Goal: Task Accomplishment & Management: Manage account settings

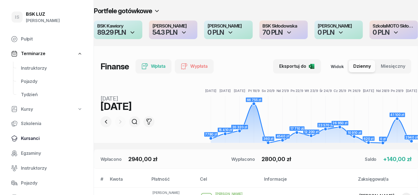
click at [37, 138] on span "Kursanci" at bounding box center [52, 138] width 62 height 7
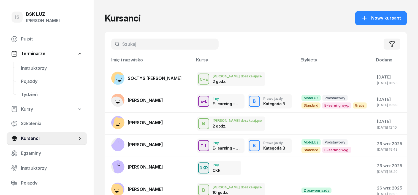
click at [111, 44] on input "text" at bounding box center [164, 44] width 107 height 11
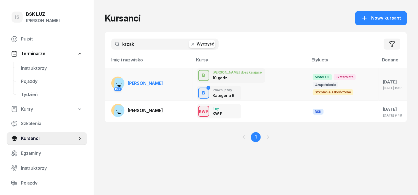
type input "krzak"
click at [114, 78] on rect at bounding box center [121, 85] width 15 height 15
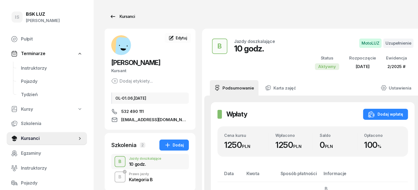
click at [111, 15] on div "Kursanci" at bounding box center [122, 16] width 25 height 7
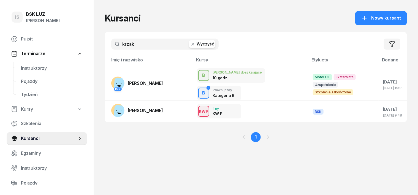
click at [190, 45] on icon "button" at bounding box center [193, 44] width 6 height 6
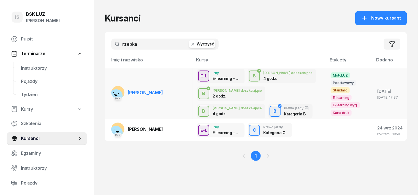
type input "rzepka"
click at [109, 92] on rect at bounding box center [115, 95] width 17 height 17
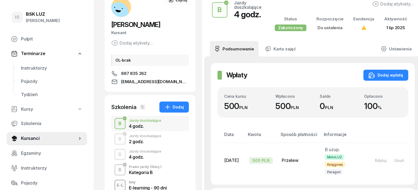
scroll to position [69, 0]
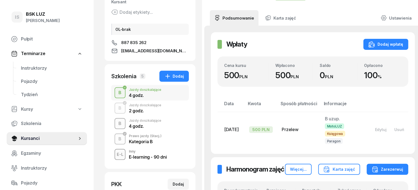
click at [117, 123] on div "B" at bounding box center [120, 123] width 7 height 9
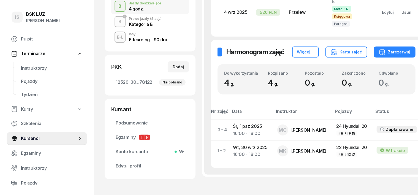
scroll to position [207, 0]
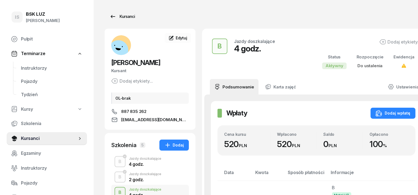
click at [118, 18] on div "Kursanci" at bounding box center [122, 16] width 25 height 7
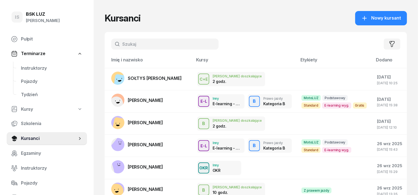
click at [115, 47] on input "text" at bounding box center [164, 44] width 107 height 11
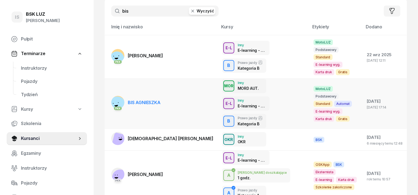
type input "bis"
click at [111, 104] on div "PKK" at bounding box center [117, 107] width 13 height 7
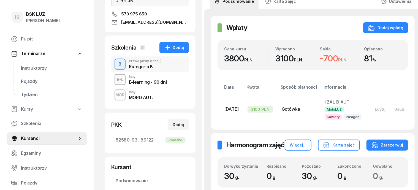
scroll to position [103, 0]
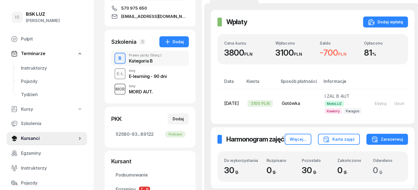
click at [113, 91] on div "MOR" at bounding box center [120, 89] width 14 height 7
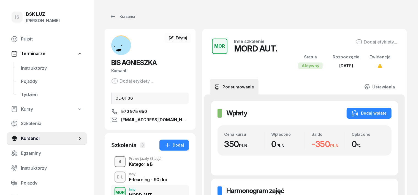
click at [117, 158] on div "B" at bounding box center [120, 161] width 7 height 9
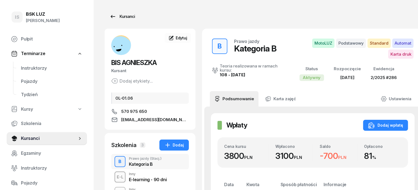
click at [117, 16] on div "Kursanci" at bounding box center [122, 16] width 25 height 7
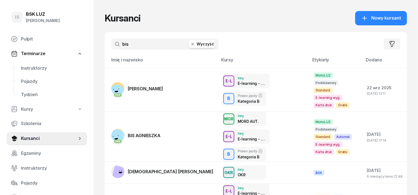
click at [190, 45] on icon "button" at bounding box center [193, 44] width 6 height 6
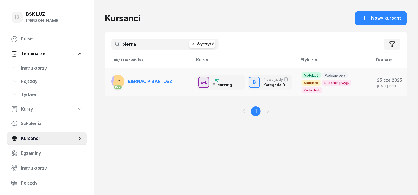
type input "bierna"
click at [113, 78] on rect at bounding box center [121, 80] width 16 height 16
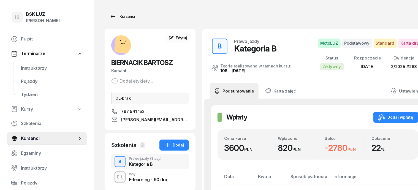
click at [119, 18] on div "Kursanci" at bounding box center [122, 16] width 25 height 7
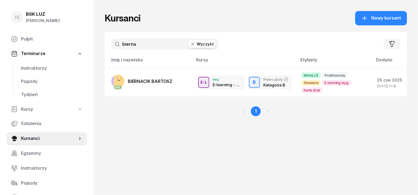
click at [190, 42] on icon "button" at bounding box center [193, 44] width 6 height 6
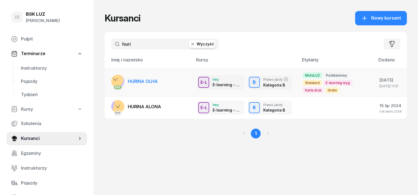
type input "huri"
click at [109, 75] on rect at bounding box center [117, 80] width 18 height 18
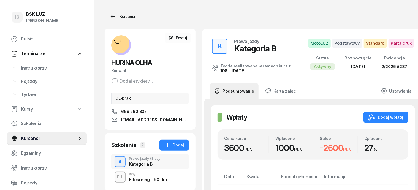
click at [114, 17] on div "Kursanci" at bounding box center [122, 16] width 25 height 7
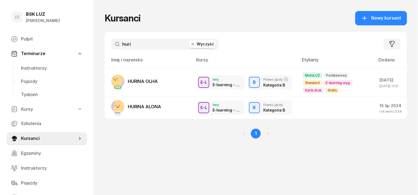
click at [190, 46] on icon "button" at bounding box center [193, 44] width 6 height 6
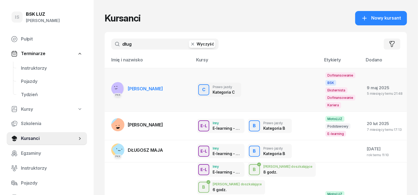
type input "dług"
click at [106, 86] on rect at bounding box center [116, 89] width 22 height 22
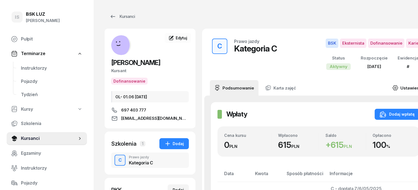
click at [395, 88] on icon at bounding box center [396, 88] width 2 height 2
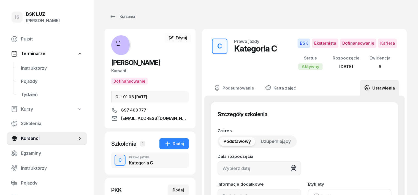
type input "29/09/2025"
type input "52580"
type input "54139"
type input "13063"
type input "89132"
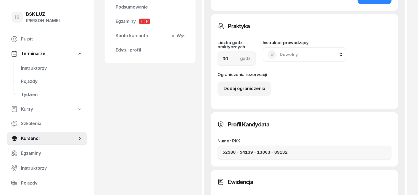
scroll to position [276, 0]
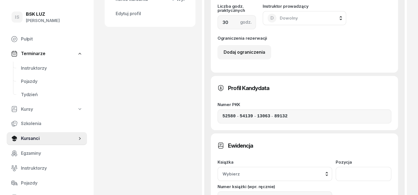
click at [383, 167] on input "number" at bounding box center [364, 174] width 56 height 14
type input "75"
click at [328, 171] on div "Wybierz" at bounding box center [275, 174] width 105 height 7
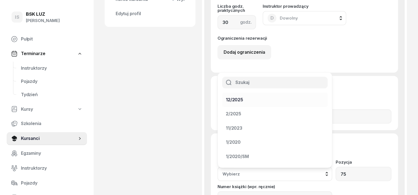
click at [243, 96] on div "12/2025" at bounding box center [234, 99] width 17 height 7
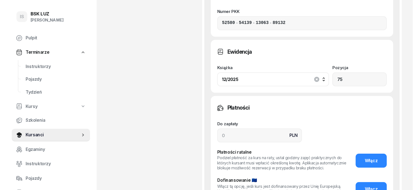
scroll to position [379, 0]
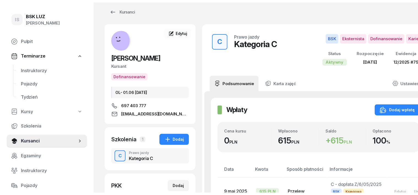
scroll to position [0, 0]
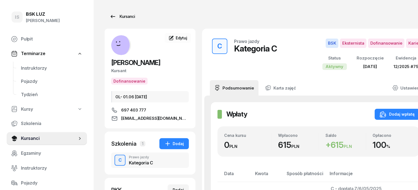
click at [116, 17] on div "Kursanci" at bounding box center [122, 16] width 25 height 7
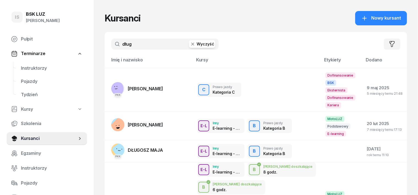
click at [190, 42] on icon "button" at bounding box center [193, 44] width 6 height 6
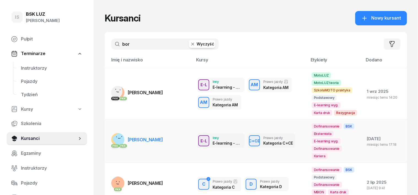
type input "bor"
click at [111, 133] on rect at bounding box center [117, 139] width 13 height 13
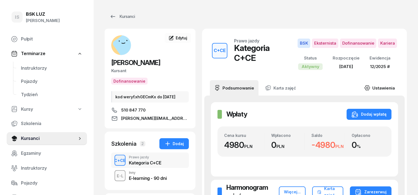
click at [370, 87] on icon at bounding box center [367, 87] width 5 height 5
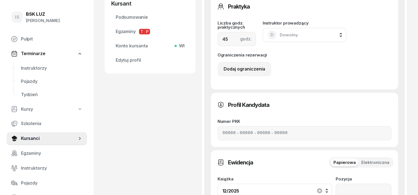
scroll to position [276, 0]
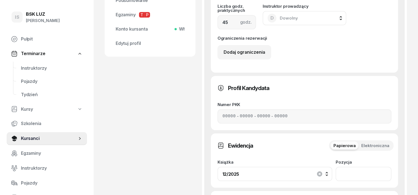
click at [383, 167] on input "number" at bounding box center [364, 174] width 56 height 14
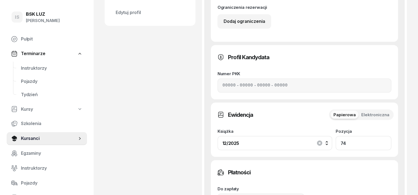
scroll to position [379, 0]
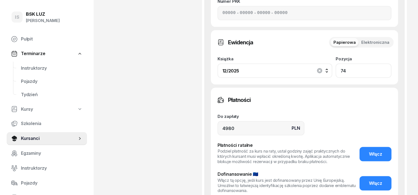
type input "74"
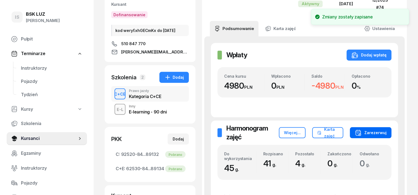
scroll to position [0, 0]
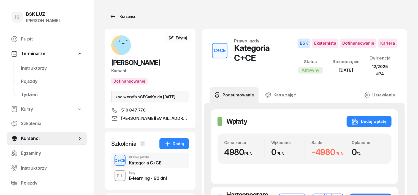
click at [119, 18] on div "Kursanci" at bounding box center [122, 16] width 25 height 7
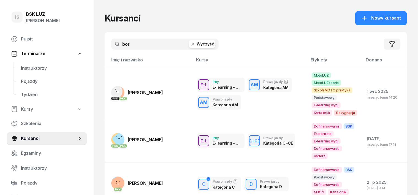
click at [190, 44] on icon "button" at bounding box center [193, 44] width 6 height 6
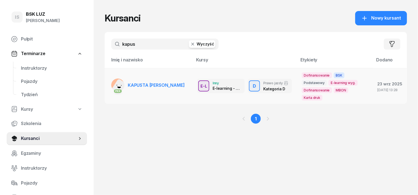
type input "kapus"
click at [111, 87] on div "PKK" at bounding box center [117, 90] width 13 height 7
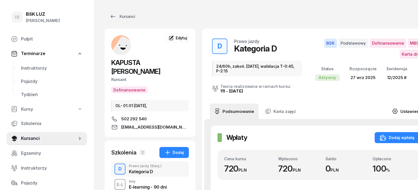
click at [393, 112] on icon at bounding box center [395, 111] width 5 height 5
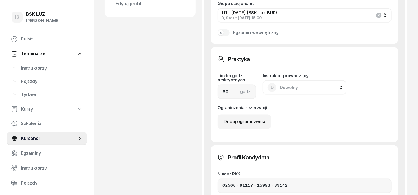
scroll to position [310, 0]
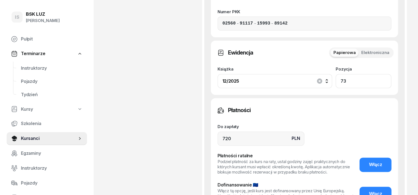
scroll to position [482, 0]
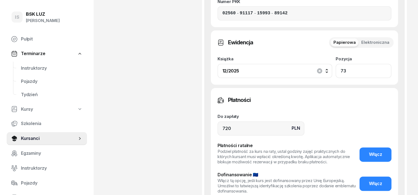
type input "73"
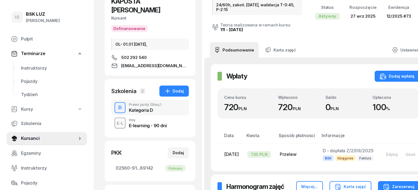
scroll to position [0, 0]
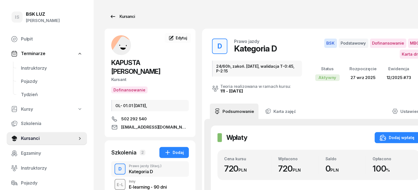
click at [115, 17] on div "Kursanci" at bounding box center [122, 16] width 25 height 7
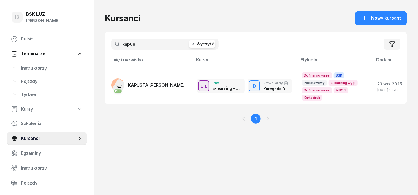
click at [190, 44] on icon "button" at bounding box center [193, 44] width 6 height 6
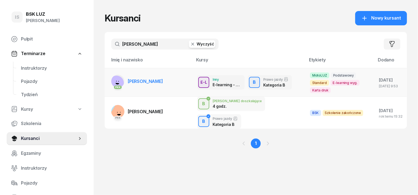
type input "nowosad"
click at [111, 83] on div "PKK" at bounding box center [117, 86] width 13 height 7
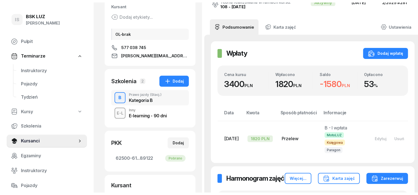
scroll to position [69, 0]
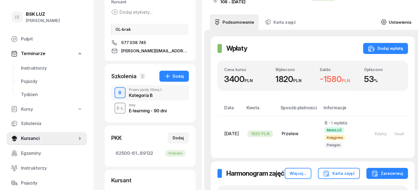
click at [381, 21] on icon at bounding box center [384, 22] width 6 height 6
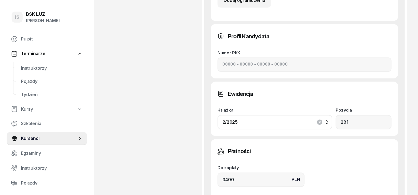
scroll to position [482, 0]
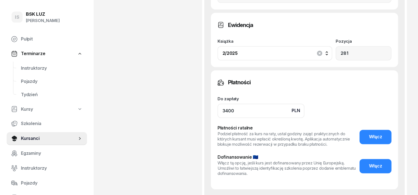
click at [218, 104] on input "3400" at bounding box center [261, 111] width 87 height 14
type input "3600"
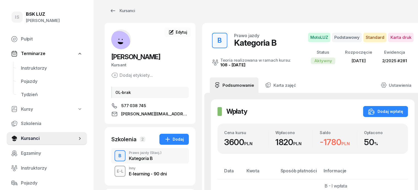
scroll to position [0, 0]
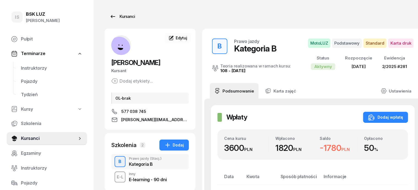
click at [117, 15] on div "Kursanci" at bounding box center [122, 16] width 25 height 7
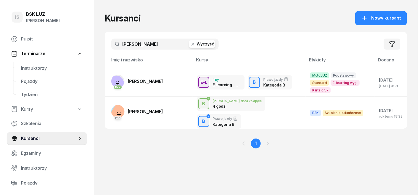
click at [190, 45] on icon "button" at bounding box center [193, 44] width 6 height 6
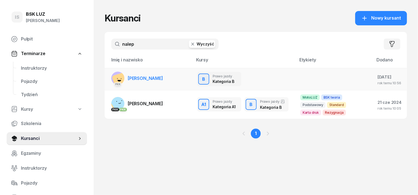
type input "nalep"
click at [112, 79] on rect at bounding box center [120, 80] width 17 height 17
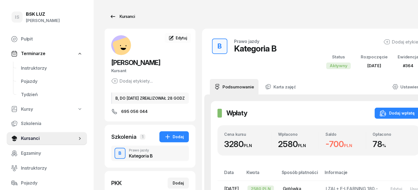
click at [118, 17] on div "Kursanci" at bounding box center [122, 16] width 25 height 7
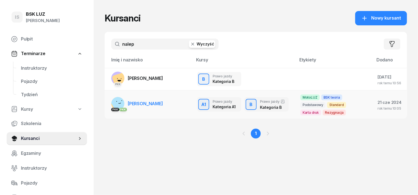
click at [110, 103] on rect at bounding box center [121, 104] width 22 height 22
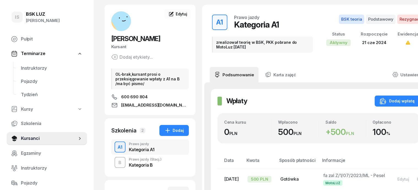
scroll to position [34, 0]
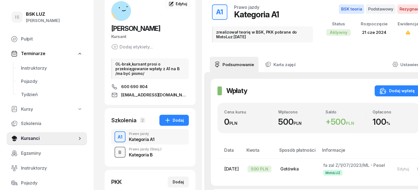
click at [117, 154] on div "B" at bounding box center [120, 152] width 7 height 9
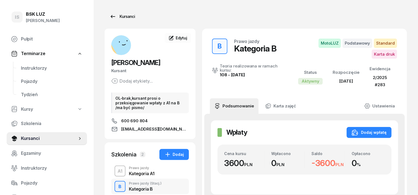
click at [122, 17] on div "Kursanci" at bounding box center [122, 16] width 25 height 7
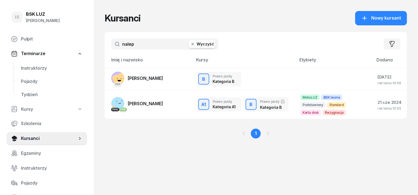
click at [190, 43] on icon "button" at bounding box center [193, 44] width 6 height 6
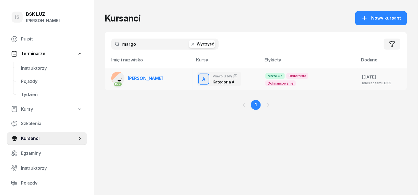
type input "margo"
click at [112, 76] on rect at bounding box center [121, 81] width 19 height 19
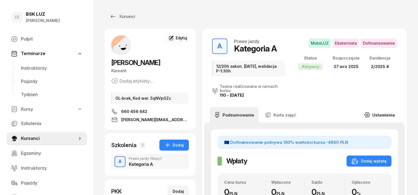
click at [371, 112] on icon at bounding box center [368, 115] width 6 height 6
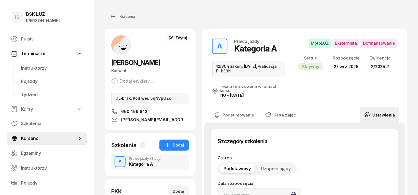
type input "27/09/2025"
type input "12/30h zakon. 31.05.2025, walidacja P-1:30h"
type input "02410"
type input "74114"
type input "48663"
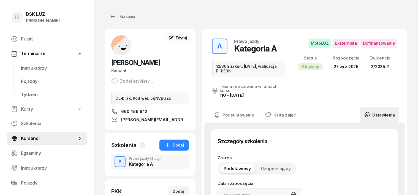
type input "89114"
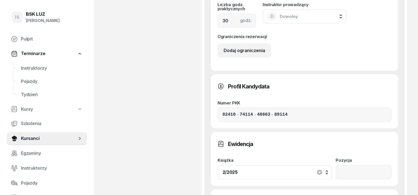
scroll to position [379, 0]
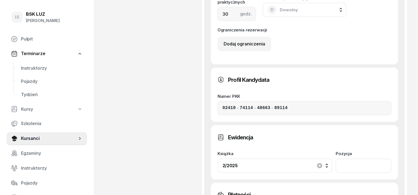
click at [385, 159] on input "number" at bounding box center [364, 166] width 56 height 14
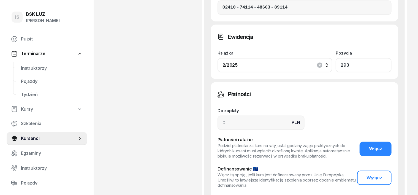
scroll to position [482, 0]
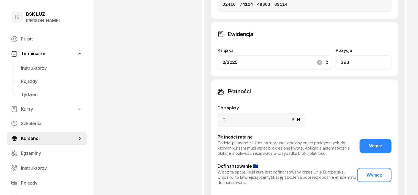
type input "293"
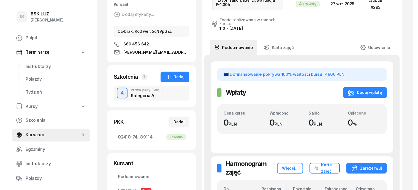
scroll to position [0, 0]
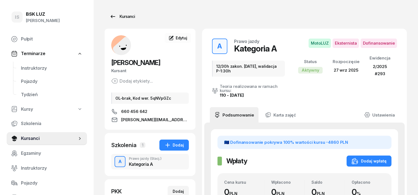
click at [116, 17] on div "Kursanci" at bounding box center [122, 16] width 25 height 7
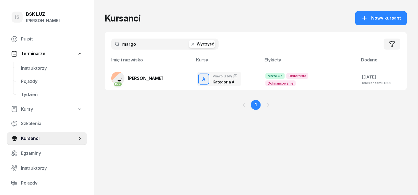
click at [190, 43] on icon "button" at bounding box center [193, 44] width 6 height 6
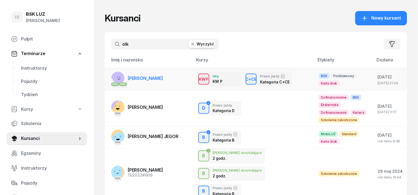
type input "olk"
click at [110, 75] on rect at bounding box center [120, 77] width 20 height 20
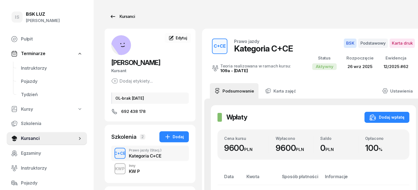
click at [118, 18] on div "Kursanci" at bounding box center [122, 16] width 25 height 7
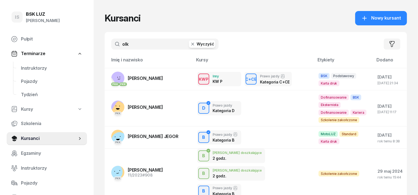
click at [190, 45] on icon "button" at bounding box center [193, 44] width 6 height 6
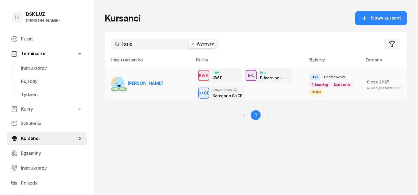
type input "łosio"
click at [111, 80] on rect at bounding box center [121, 85] width 20 height 20
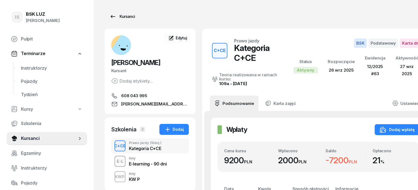
click at [120, 15] on div "Kursanci" at bounding box center [122, 16] width 25 height 7
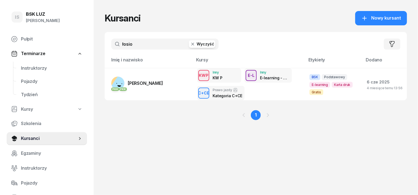
click at [190, 41] on icon "button" at bounding box center [193, 44] width 6 height 6
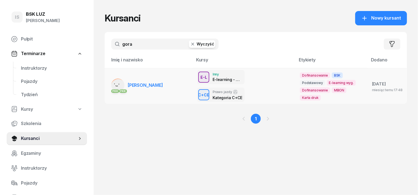
type input "gora"
click at [108, 83] on rect at bounding box center [118, 86] width 21 height 21
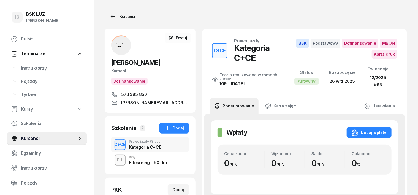
click at [124, 14] on link "Kursanci" at bounding box center [122, 16] width 35 height 11
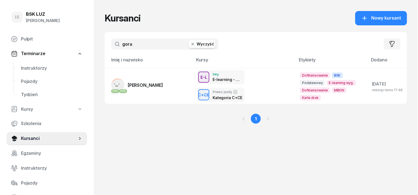
click at [189, 44] on button "Wyczyść" at bounding box center [202, 44] width 26 height 8
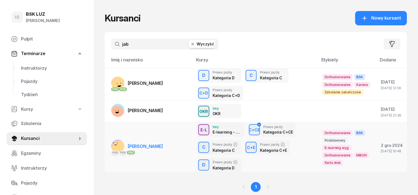
type input "jab"
click at [110, 147] on rect at bounding box center [119, 148] width 19 height 19
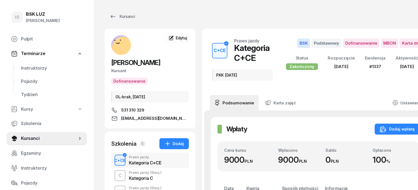
scroll to position [34, 0]
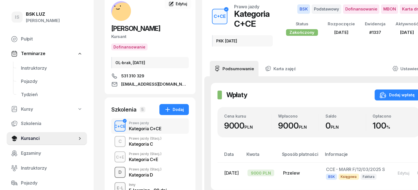
click at [116, 170] on div "D" at bounding box center [120, 172] width 8 height 9
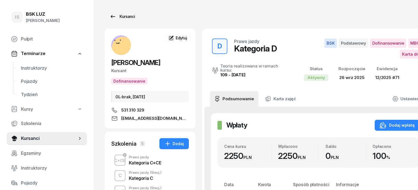
click at [122, 16] on div "Kursanci" at bounding box center [122, 16] width 25 height 7
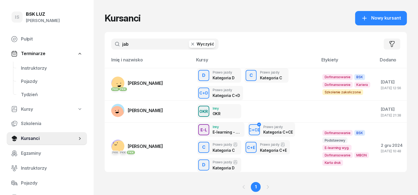
click at [190, 44] on icon "button" at bounding box center [193, 44] width 6 height 6
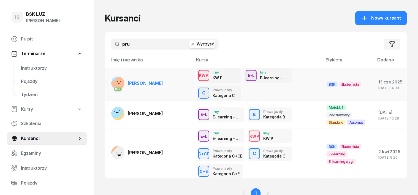
type input "pru"
click at [111, 81] on rect at bounding box center [120, 84] width 19 height 19
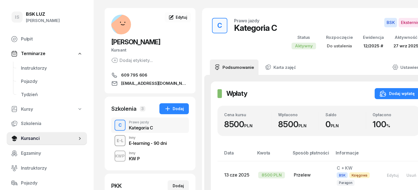
scroll to position [34, 0]
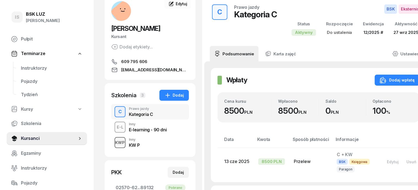
click at [113, 143] on div "KWP" at bounding box center [120, 142] width 14 height 7
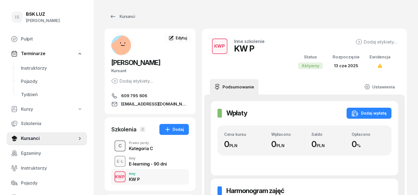
click at [116, 147] on div "C" at bounding box center [120, 145] width 8 height 9
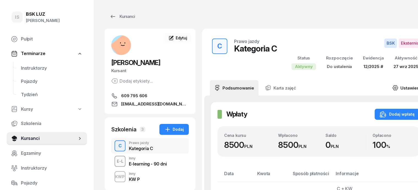
click at [393, 89] on icon at bounding box center [396, 88] width 6 height 6
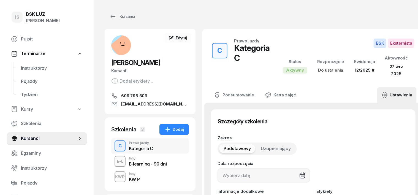
type input "02570"
type input "62162"
type input "14553"
type input "89132"
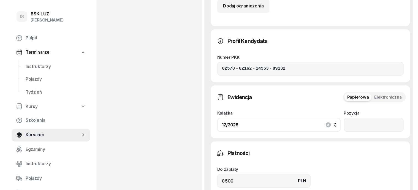
scroll to position [345, 0]
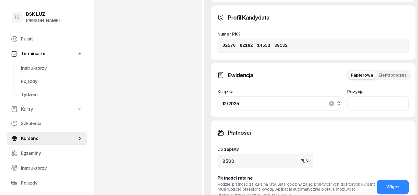
click at [383, 96] on input "number" at bounding box center [379, 103] width 62 height 14
type input "72"
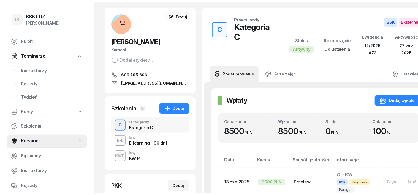
scroll to position [0, 0]
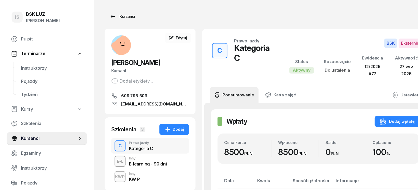
click at [118, 17] on div "Kursanci" at bounding box center [122, 16] width 25 height 7
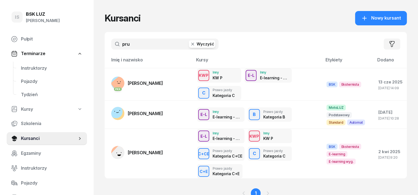
click at [190, 44] on icon "button" at bounding box center [193, 44] width 6 height 6
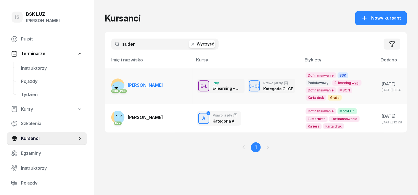
type input "suder"
click at [111, 86] on rect at bounding box center [118, 88] width 15 height 15
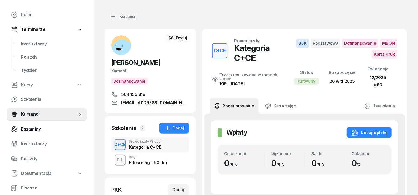
scroll to position [34, 0]
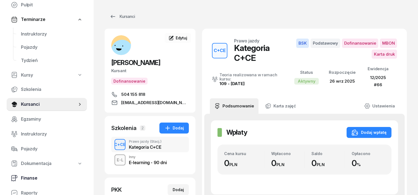
click at [29, 179] on span "Finanse" at bounding box center [52, 178] width 62 height 7
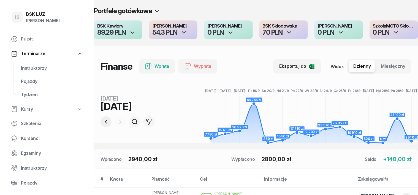
click at [103, 120] on icon "button" at bounding box center [106, 122] width 7 height 7
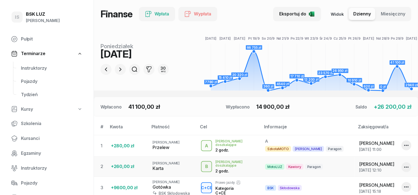
scroll to position [69, 0]
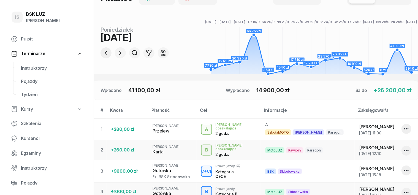
click at [103, 54] on icon "button" at bounding box center [106, 53] width 7 height 7
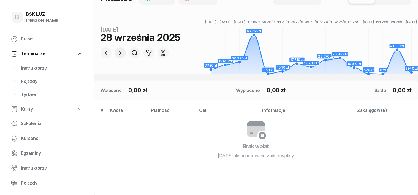
click at [117, 51] on icon "button" at bounding box center [120, 53] width 7 height 7
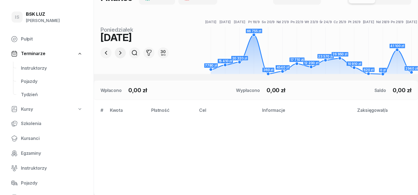
click at [117, 51] on icon "button" at bounding box center [120, 53] width 7 height 7
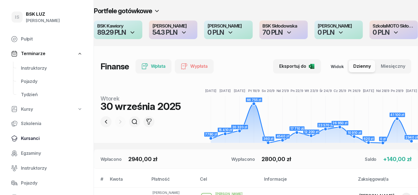
click at [29, 138] on span "Kursanci" at bounding box center [52, 138] width 62 height 7
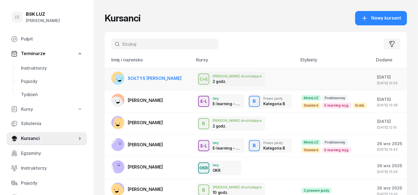
click at [114, 79] on rect at bounding box center [121, 81] width 15 height 15
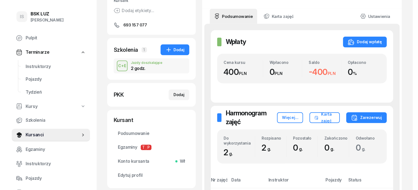
scroll to position [55, 0]
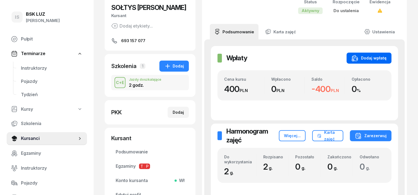
click at [387, 58] on div "Dodaj wpłatę" at bounding box center [369, 58] width 35 height 7
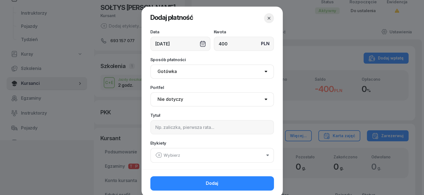
type input "400"
click at [170, 72] on select "Gotówka Karta Przelew Płatności online BLIK" at bounding box center [211, 71] width 123 height 14
select select "transfer"
click at [150, 64] on select "Gotówka Karta Przelew Płatności online BLIK" at bounding box center [211, 71] width 123 height 14
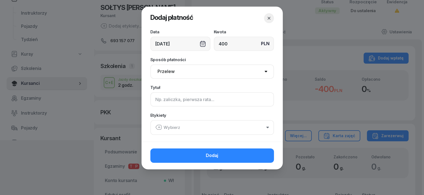
click at [162, 101] on input at bounding box center [211, 99] width 123 height 14
type input "CE"
click at [158, 125] on icon "button" at bounding box center [158, 127] width 6 height 5
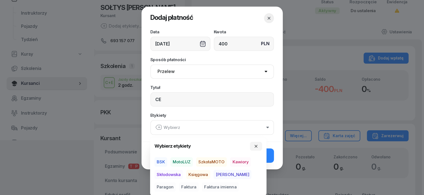
click at [162, 160] on span "BSK" at bounding box center [160, 161] width 13 height 9
drag, startPoint x: 197, startPoint y: 175, endPoint x: 230, endPoint y: 174, distance: 32.8
click at [217, 172] on div "BSK MotoLUZ SzkołaMOTO Kawiory Skłodowska Księgowa Rafał Paragon Faktura Faktur…" at bounding box center [207, 174] width 107 height 34
drag, startPoint x: 240, startPoint y: 170, endPoint x: 241, endPoint y: 177, distance: 6.7
click at [176, 182] on span "Paragon" at bounding box center [164, 186] width 21 height 9
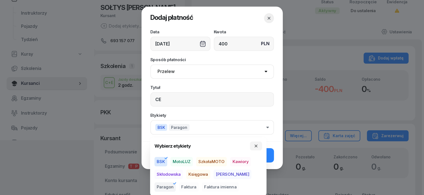
click at [204, 172] on span "Księgowa" at bounding box center [198, 174] width 24 height 9
click at [256, 148] on icon "button" at bounding box center [256, 146] width 4 height 4
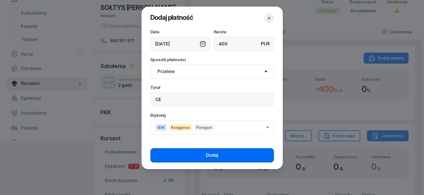
click at [263, 152] on button "Dodaj" at bounding box center [211, 155] width 123 height 14
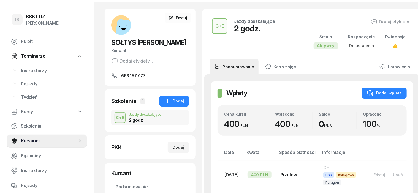
scroll to position [0, 0]
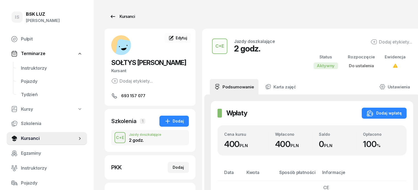
click at [119, 16] on div "Kursanci" at bounding box center [122, 16] width 25 height 7
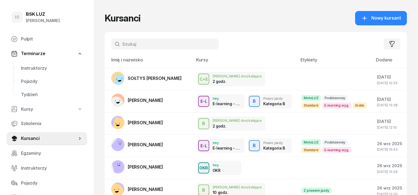
click at [113, 46] on input "text" at bounding box center [164, 44] width 107 height 11
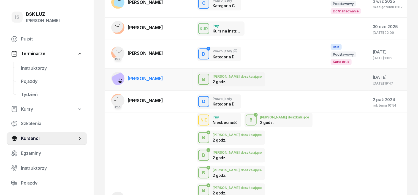
scroll to position [138, 0]
type input "WOŹ"
click at [110, 189] on rect at bounding box center [119, 198] width 18 height 18
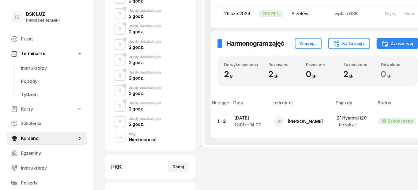
scroll to position [207, 0]
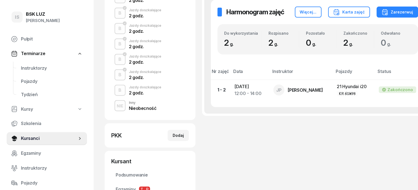
click at [115, 104] on div "NIE" at bounding box center [120, 106] width 11 height 7
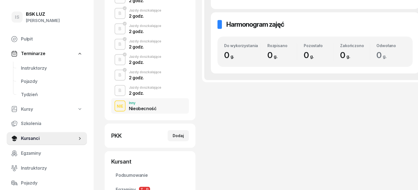
scroll to position [207, 0]
click at [117, 92] on div "B" at bounding box center [120, 90] width 7 height 9
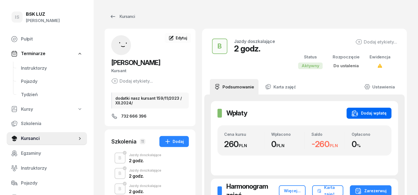
click at [390, 110] on button "Dodaj wpłatę" at bounding box center [369, 113] width 45 height 11
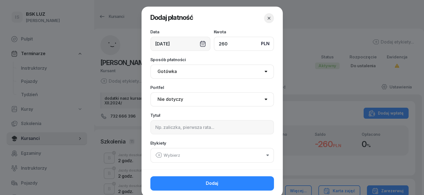
type input "260"
drag, startPoint x: 166, startPoint y: 74, endPoint x: 166, endPoint y: 78, distance: 4.7
click at [166, 74] on select "Gotówka Karta Przelew Płatności online BLIK" at bounding box center [211, 71] width 123 height 14
select select "transfer"
click at [150, 64] on select "Gotówka Karta Przelew Płatności online BLIK" at bounding box center [211, 71] width 123 height 14
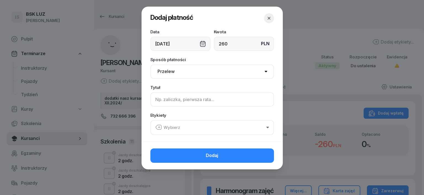
click at [159, 99] on input at bounding box center [211, 99] width 123 height 14
type input "B"
click at [157, 129] on icon "button" at bounding box center [158, 127] width 7 height 7
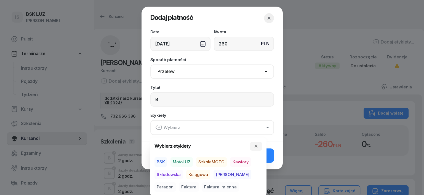
click at [163, 160] on span "BSK" at bounding box center [160, 161] width 13 height 9
drag, startPoint x: 198, startPoint y: 172, endPoint x: 201, endPoint y: 172, distance: 3.9
click at [201, 172] on span "Księgowa" at bounding box center [198, 174] width 24 height 9
click at [176, 182] on span "Paragon" at bounding box center [164, 186] width 21 height 9
click at [254, 144] on icon "button" at bounding box center [256, 146] width 4 height 4
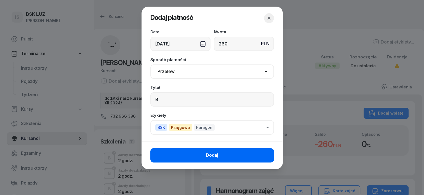
click at [261, 152] on button "Dodaj" at bounding box center [211, 155] width 123 height 14
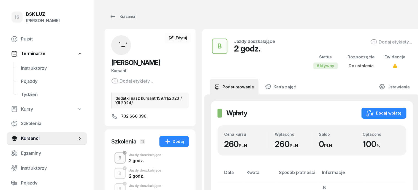
click at [117, 158] on div "B" at bounding box center [120, 158] width 7 height 9
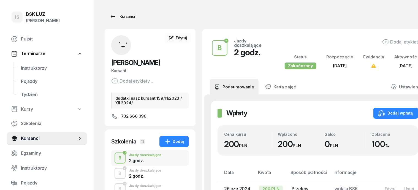
click at [119, 18] on div "Kursanci" at bounding box center [122, 16] width 25 height 7
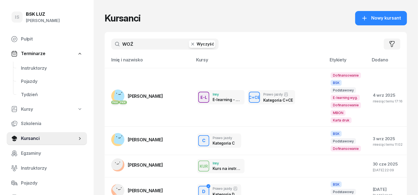
click at [190, 45] on icon "button" at bounding box center [193, 44] width 6 height 6
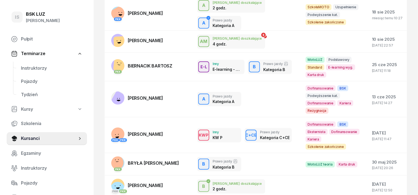
scroll to position [138, 0]
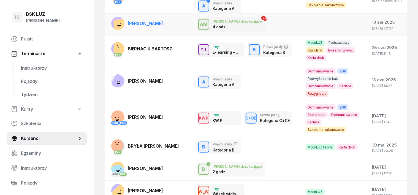
type input "BARTOSZ"
click at [114, 19] on rect at bounding box center [121, 26] width 14 height 14
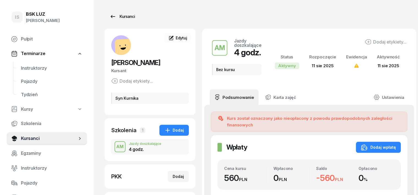
click at [119, 17] on div "Kursanci" at bounding box center [122, 16] width 25 height 7
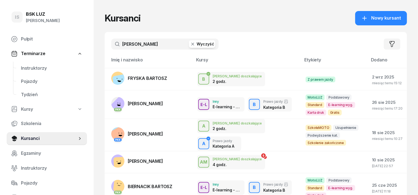
click at [143, 47] on input "BARTOSZ" at bounding box center [164, 44] width 107 height 11
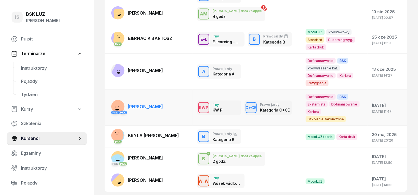
scroll to position [154, 0]
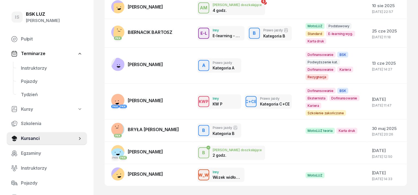
type input "BARTOSZ GAWEŁ"
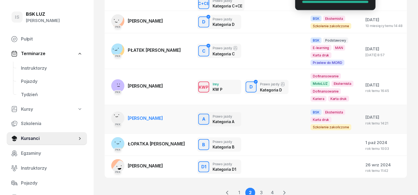
scroll to position [234, 0]
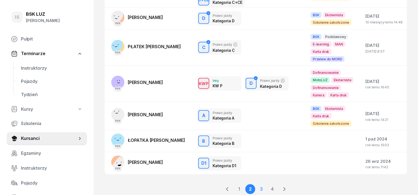
click at [262, 184] on link "3" at bounding box center [262, 189] width 10 height 10
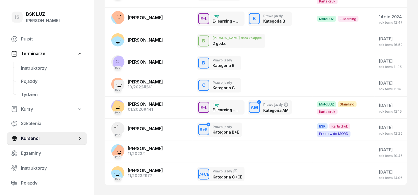
scroll to position [134, 0]
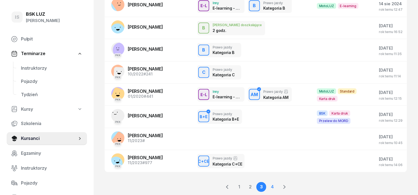
click at [274, 182] on link "4" at bounding box center [273, 187] width 10 height 10
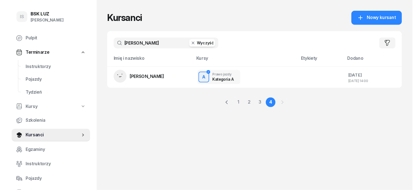
scroll to position [0, 0]
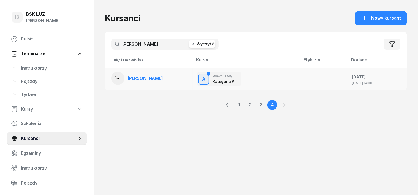
click at [109, 78] on rect at bounding box center [118, 78] width 18 height 18
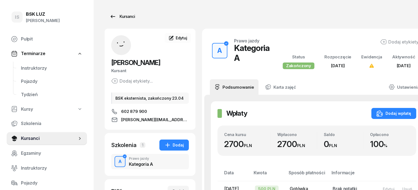
click at [112, 17] on div "Kursanci" at bounding box center [122, 16] width 25 height 7
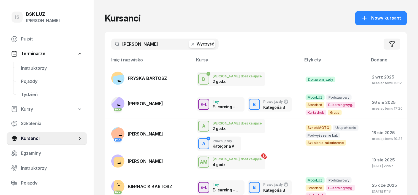
click at [192, 43] on icon "button" at bounding box center [193, 44] width 3 height 3
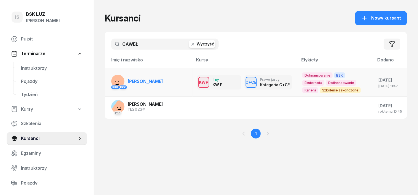
type input "GAWEŁ"
click at [110, 81] on rect at bounding box center [118, 82] width 17 height 17
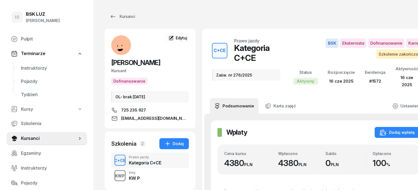
click at [113, 177] on div "KWP" at bounding box center [120, 176] width 14 height 7
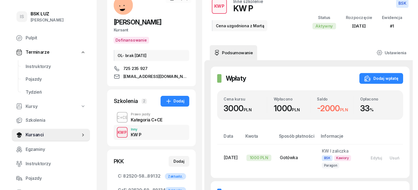
scroll to position [34, 0]
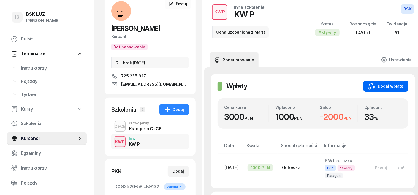
click at [388, 86] on div "Dodaj wpłatę" at bounding box center [386, 86] width 35 height 7
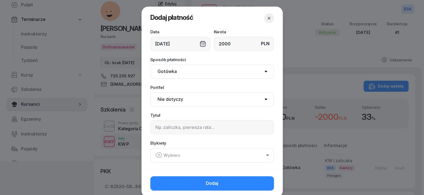
type input "2000"
click at [164, 67] on select "Gotówka Karta Przelew Płatności online BLIK" at bounding box center [211, 71] width 123 height 14
select select "transfer"
click at [150, 64] on select "Gotówka Karta Przelew Płatności online BLIK" at bounding box center [211, 71] width 123 height 14
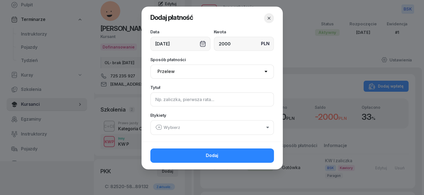
click at [164, 97] on input at bounding box center [211, 99] width 123 height 14
type input "KW P"
click at [160, 127] on icon "button" at bounding box center [158, 127] width 7 height 7
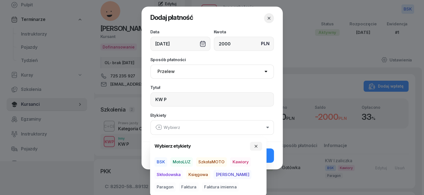
drag, startPoint x: 164, startPoint y: 160, endPoint x: 168, endPoint y: 164, distance: 5.3
click at [164, 161] on span "BSK" at bounding box center [160, 161] width 13 height 9
drag, startPoint x: 196, startPoint y: 175, endPoint x: 232, endPoint y: 179, distance: 36.3
click at [201, 175] on span "Księgowa" at bounding box center [198, 174] width 24 height 9
click at [176, 182] on span "Paragon" at bounding box center [164, 186] width 21 height 9
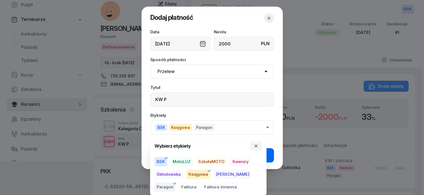
drag, startPoint x: 255, startPoint y: 144, endPoint x: 256, endPoint y: 153, distance: 8.6
click at [255, 144] on icon "button" at bounding box center [256, 146] width 4 height 4
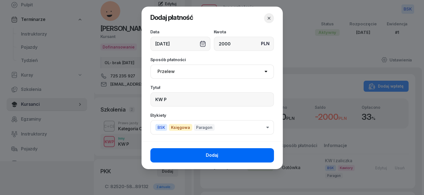
click at [261, 157] on button "Dodaj" at bounding box center [211, 155] width 123 height 14
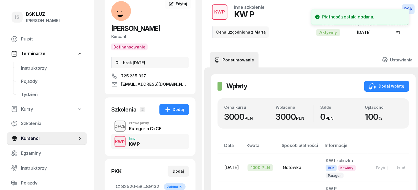
click at [112, 123] on div "C+CE" at bounding box center [120, 126] width 16 height 7
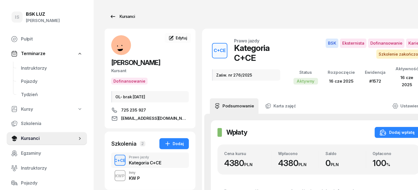
click at [112, 18] on div "Kursanci" at bounding box center [122, 16] width 25 height 7
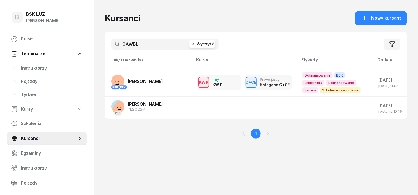
click at [190, 45] on icon "button" at bounding box center [193, 44] width 6 height 6
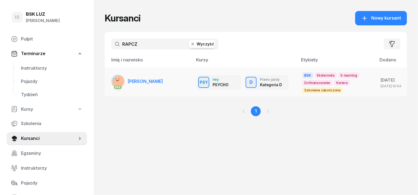
type input "RAPCZ"
click at [110, 83] on rect at bounding box center [119, 82] width 19 height 19
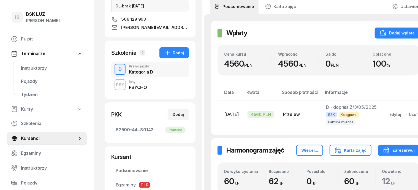
scroll to position [69, 0]
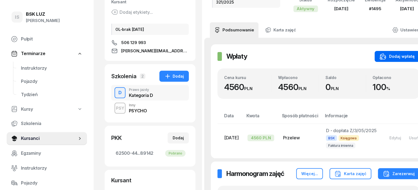
click at [404, 57] on div "Dodaj wpłatę" at bounding box center [397, 56] width 35 height 7
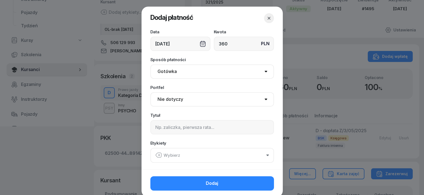
type input "360"
click at [162, 74] on select "Gotówka Karta Przelew Płatności online BLIK" at bounding box center [211, 71] width 123 height 14
select select "transfer"
click at [150, 64] on select "Gotówka Karta Przelew Płatności online BLIK" at bounding box center [211, 71] width 123 height 14
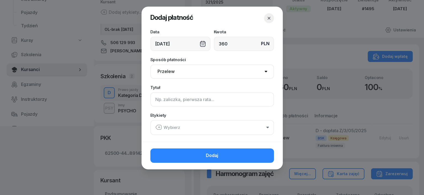
click at [158, 99] on input at bounding box center [211, 99] width 123 height 14
type input "D uzup. 2 h"
click at [159, 127] on icon "button" at bounding box center [159, 127] width 2 height 0
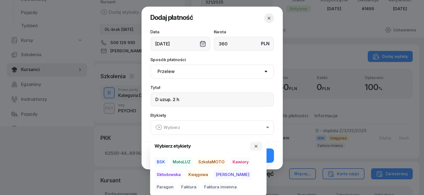
drag, startPoint x: 161, startPoint y: 162, endPoint x: 168, endPoint y: 176, distance: 15.8
click at [160, 164] on span "BSK" at bounding box center [160, 161] width 13 height 9
drag, startPoint x: 192, startPoint y: 176, endPoint x: 220, endPoint y: 176, distance: 28.1
click at [196, 176] on span "Księgowa" at bounding box center [198, 174] width 24 height 9
drag, startPoint x: 237, startPoint y: 174, endPoint x: 245, endPoint y: 171, distance: 8.4
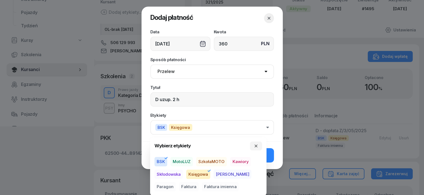
click at [176, 182] on span "Paragon" at bounding box center [164, 186] width 21 height 9
click at [256, 145] on icon "button" at bounding box center [256, 146] width 4 height 4
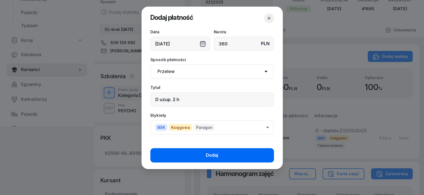
click at [254, 157] on button "Dodaj" at bounding box center [211, 155] width 123 height 14
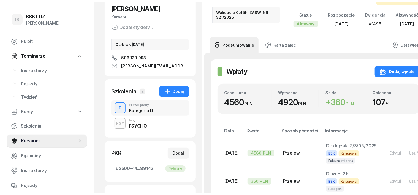
scroll to position [0, 0]
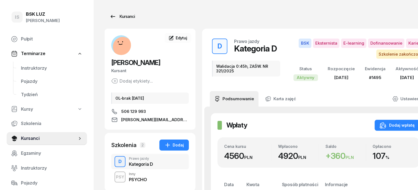
click at [118, 18] on div "Kursanci" at bounding box center [122, 16] width 25 height 7
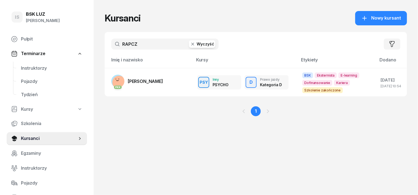
click at [189, 48] on button "Wyczyść" at bounding box center [202, 44] width 26 height 8
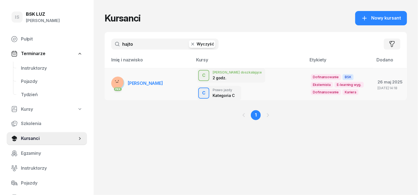
type input "hajto"
click at [109, 82] on rect at bounding box center [117, 82] width 17 height 17
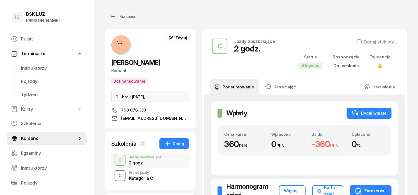
click at [116, 175] on div "C" at bounding box center [120, 175] width 8 height 9
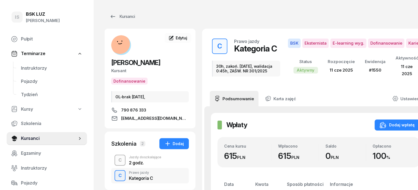
click at [116, 161] on div "C" at bounding box center [120, 160] width 8 height 9
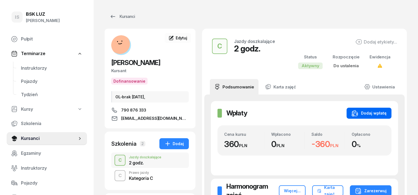
click at [381, 111] on div "Dodaj wpłatę" at bounding box center [369, 113] width 35 height 7
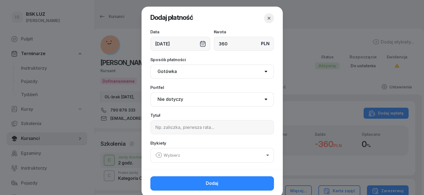
type input "360"
click at [166, 72] on select "Gotówka Karta Przelew Płatności online BLIK" at bounding box center [211, 71] width 123 height 14
select select "transfer"
click at [150, 64] on select "Gotówka Karta Przelew Płatności online BLIK" at bounding box center [211, 71] width 123 height 14
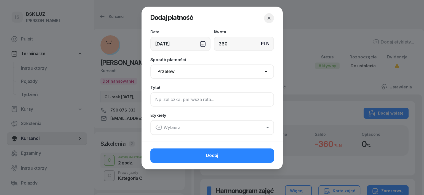
click at [151, 102] on input at bounding box center [211, 99] width 123 height 14
type input "c"
type input "C"
click at [156, 128] on icon "button" at bounding box center [158, 127] width 6 height 5
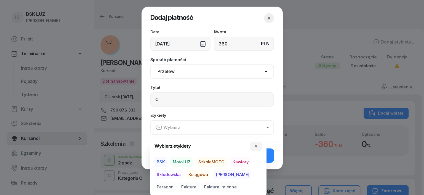
click at [159, 163] on span "BSK" at bounding box center [160, 161] width 13 height 9
drag, startPoint x: 195, startPoint y: 175, endPoint x: 200, endPoint y: 175, distance: 4.7
click at [196, 175] on span "Księgowa" at bounding box center [198, 174] width 24 height 9
click at [176, 182] on span "Paragon" at bounding box center [164, 186] width 21 height 9
drag, startPoint x: 256, startPoint y: 145, endPoint x: 263, endPoint y: 152, distance: 10.1
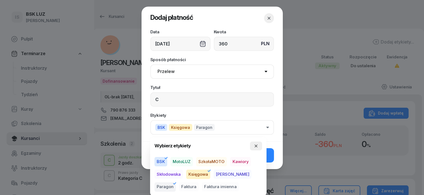
click at [256, 146] on icon "button" at bounding box center [256, 146] width 4 height 4
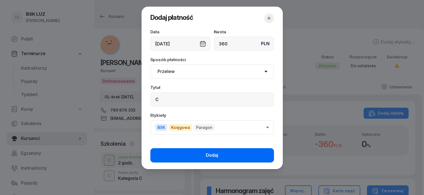
click at [263, 154] on button "Dodaj" at bounding box center [211, 155] width 123 height 14
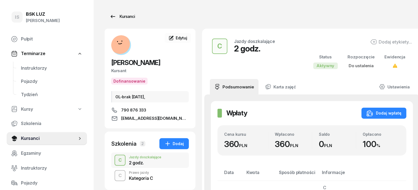
click at [116, 18] on div "Kursanci" at bounding box center [122, 16] width 25 height 7
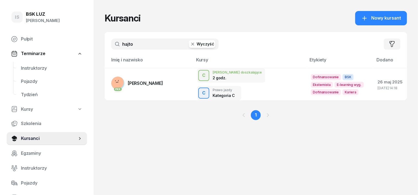
click at [190, 43] on icon "button" at bounding box center [193, 44] width 6 height 6
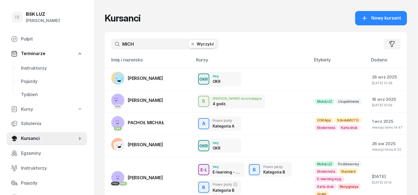
type input "MICH"
click at [192, 45] on icon "button" at bounding box center [193, 44] width 3 height 3
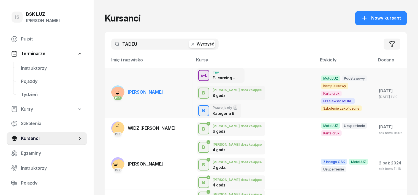
type input "TADEU"
click at [111, 87] on div "PKK" at bounding box center [117, 91] width 13 height 13
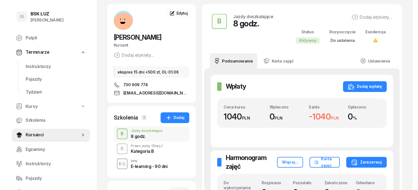
scroll to position [34, 0]
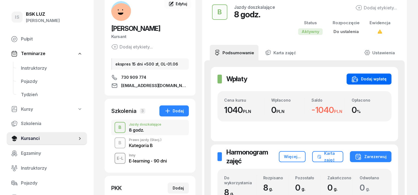
click at [387, 77] on div "Dodaj wpłatę" at bounding box center [369, 79] width 35 height 7
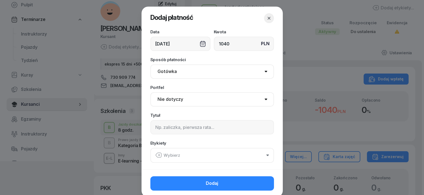
type input "1040"
click at [162, 73] on select "Gotówka Karta Przelew Płatności online BLIK" at bounding box center [211, 71] width 123 height 14
select select "transfer"
click at [150, 64] on select "Gotówka Karta Przelew Płatności online BLIK" at bounding box center [211, 71] width 123 height 14
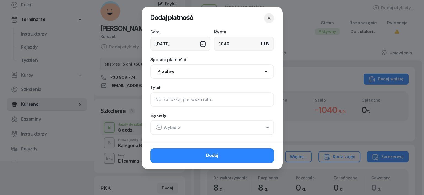
click at [162, 99] on input at bounding box center [211, 99] width 123 height 14
type input "B"
drag, startPoint x: 157, startPoint y: 126, endPoint x: 157, endPoint y: 130, distance: 4.4
click at [157, 126] on icon "button" at bounding box center [158, 127] width 7 height 7
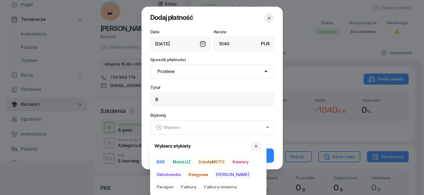
click at [182, 162] on span "MotoLUZ" at bounding box center [181, 161] width 22 height 9
drag, startPoint x: 194, startPoint y: 174, endPoint x: 212, endPoint y: 177, distance: 17.7
click at [197, 175] on span "Księgowa" at bounding box center [198, 174] width 24 height 9
drag, startPoint x: 239, startPoint y: 173, endPoint x: 243, endPoint y: 168, distance: 6.0
click at [176, 182] on span "Paragon" at bounding box center [164, 186] width 21 height 9
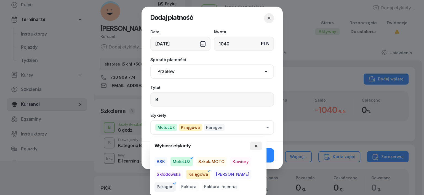
click at [259, 143] on button "button" at bounding box center [256, 146] width 12 height 9
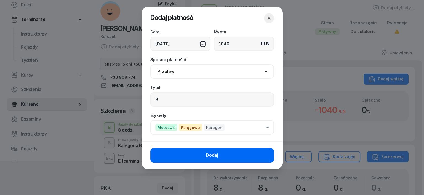
click at [266, 151] on button "Dodaj" at bounding box center [211, 155] width 123 height 14
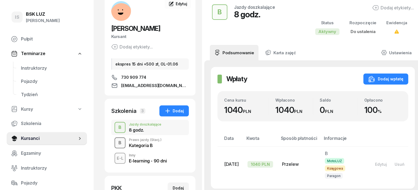
click at [117, 143] on div "B" at bounding box center [120, 142] width 7 height 9
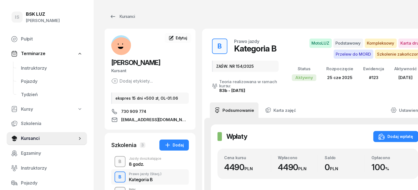
click at [117, 162] on div "B" at bounding box center [120, 161] width 7 height 9
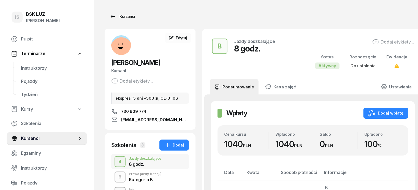
click at [113, 17] on div "Kursanci" at bounding box center [122, 16] width 25 height 7
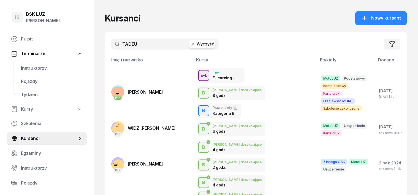
click at [190, 44] on icon "button" at bounding box center [193, 44] width 6 height 6
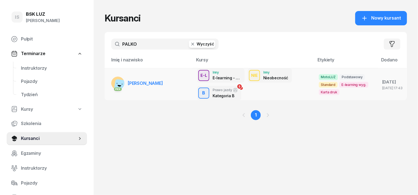
type input "PALKO"
click at [114, 80] on rect at bounding box center [121, 86] width 15 height 15
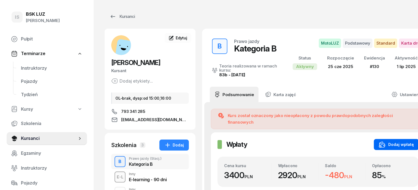
click at [392, 141] on div "Dodaj wpłatę" at bounding box center [396, 144] width 35 height 7
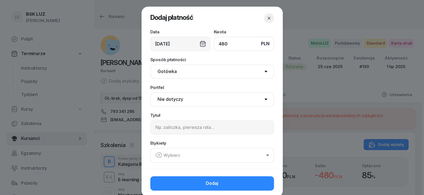
type input "480"
drag, startPoint x: 163, startPoint y: 70, endPoint x: 163, endPoint y: 75, distance: 5.2
click at [163, 70] on select "Gotówka Karta Przelew Płatności online BLIK" at bounding box center [211, 71] width 123 height 14
select select "transfer"
click at [150, 64] on select "Gotówka Karta Przelew Płatności online BLIK" at bounding box center [211, 71] width 123 height 14
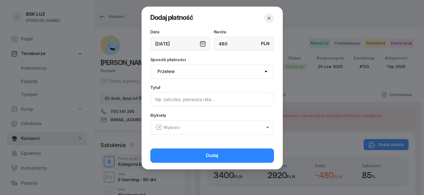
click at [154, 100] on input at bounding box center [211, 99] width 123 height 14
type input "B"
click at [159, 126] on icon "button" at bounding box center [158, 127] width 7 height 7
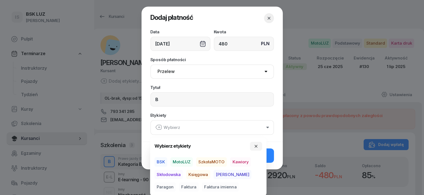
click at [186, 160] on span "MotoLUZ" at bounding box center [181, 161] width 22 height 9
drag, startPoint x: 198, startPoint y: 172, endPoint x: 203, endPoint y: 175, distance: 6.0
click at [199, 172] on span "Księgowa" at bounding box center [198, 174] width 24 height 9
drag, startPoint x: 241, startPoint y: 172, endPoint x: 244, endPoint y: 168, distance: 4.7
click at [176, 182] on span "Paragon" at bounding box center [164, 186] width 21 height 9
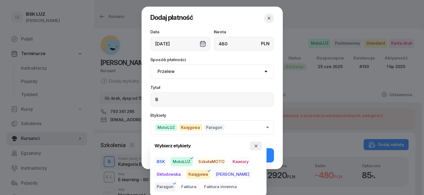
click at [258, 144] on icon "button" at bounding box center [256, 146] width 4 height 4
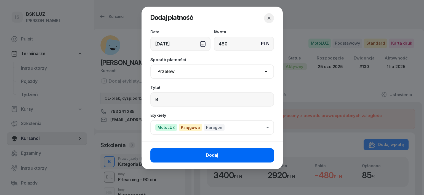
click at [261, 154] on button "Dodaj" at bounding box center [211, 155] width 123 height 14
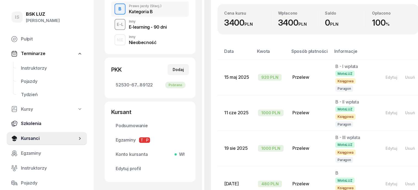
scroll to position [152, 0]
click at [115, 40] on div "NIE" at bounding box center [120, 40] width 11 height 7
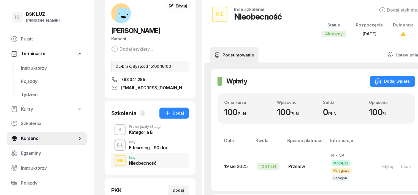
scroll to position [5, 0]
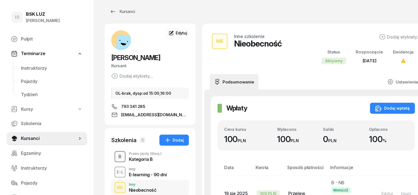
click at [117, 155] on div "B" at bounding box center [120, 156] width 7 height 9
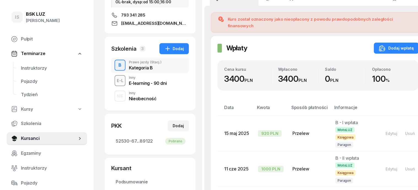
scroll to position [34, 0]
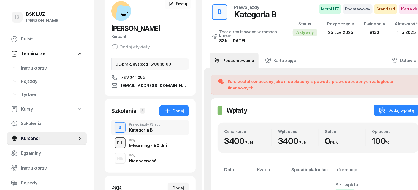
click at [115, 143] on div "E-L" at bounding box center [120, 142] width 11 height 7
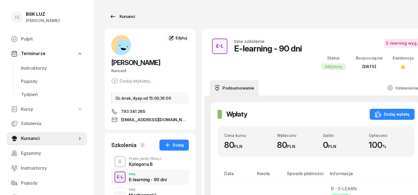
click at [121, 18] on div "Kursanci" at bounding box center [122, 16] width 25 height 7
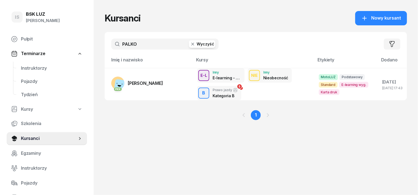
click at [192, 44] on icon "button" at bounding box center [193, 44] width 3 height 3
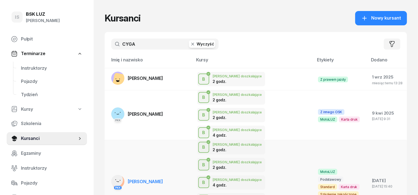
type input "CYGA"
click at [107, 171] on rect at bounding box center [116, 180] width 19 height 19
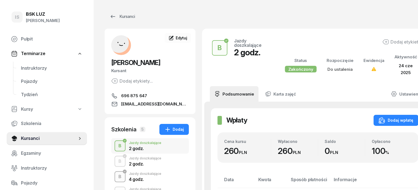
scroll to position [34, 0]
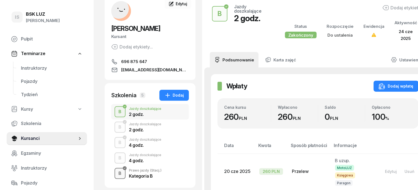
click at [117, 171] on div "B" at bounding box center [120, 173] width 7 height 9
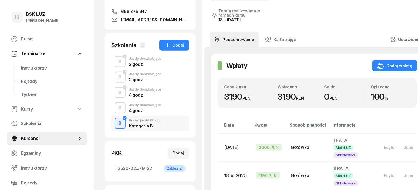
scroll to position [69, 0]
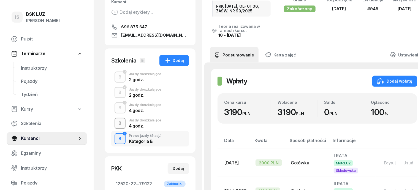
click at [117, 123] on div "B" at bounding box center [120, 123] width 7 height 9
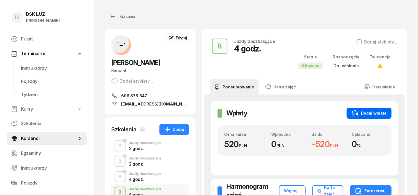
click at [383, 112] on div "Dodaj wpłatę" at bounding box center [369, 113] width 35 height 7
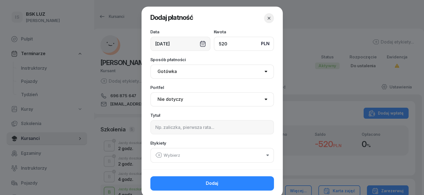
type input "520"
click at [165, 72] on select "Gotówka Karta Przelew Płatności online BLIK" at bounding box center [211, 71] width 123 height 14
select select "transfer"
click at [150, 64] on select "Gotówka Karta Przelew Płatności online BLIK" at bounding box center [211, 71] width 123 height 14
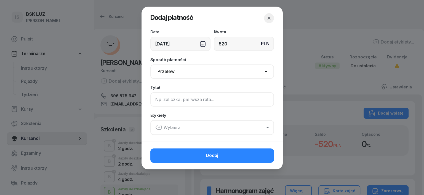
click at [158, 98] on input at bounding box center [211, 99] width 123 height 14
type input "B"
drag, startPoint x: 155, startPoint y: 127, endPoint x: 161, endPoint y: 127, distance: 5.8
click at [156, 127] on icon "button" at bounding box center [158, 127] width 7 height 7
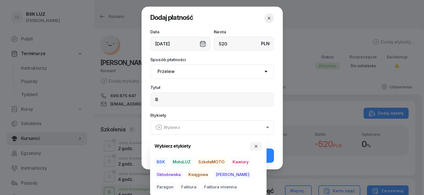
drag, startPoint x: 180, startPoint y: 158, endPoint x: 182, endPoint y: 162, distance: 4.7
click at [180, 158] on span "MotoLUZ" at bounding box center [181, 161] width 22 height 9
drag, startPoint x: 192, startPoint y: 174, endPoint x: 222, endPoint y: 180, distance: 30.6
click at [195, 174] on span "Księgowa" at bounding box center [198, 174] width 24 height 9
drag, startPoint x: 237, startPoint y: 174, endPoint x: 244, endPoint y: 171, distance: 7.2
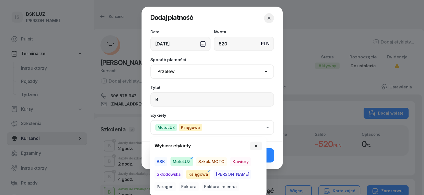
click at [176, 182] on span "Paragon" at bounding box center [164, 186] width 21 height 9
click at [259, 146] on button "button" at bounding box center [256, 146] width 12 height 9
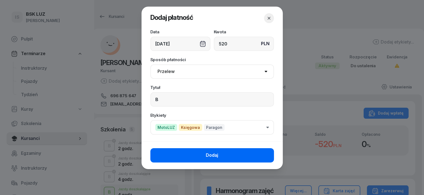
click at [268, 153] on button "Dodaj" at bounding box center [211, 155] width 123 height 14
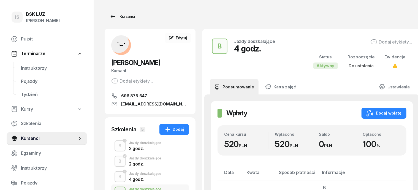
click at [119, 17] on div "Kursanci" at bounding box center [122, 16] width 25 height 7
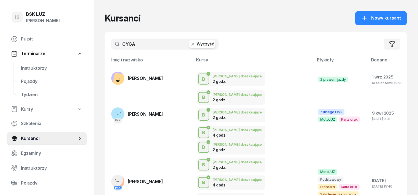
click at [190, 46] on icon "button" at bounding box center [193, 44] width 6 height 6
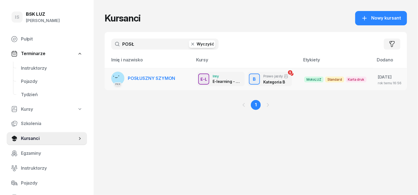
type input "POSŁ"
click at [109, 78] on rect at bounding box center [118, 78] width 18 height 18
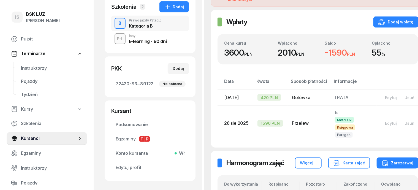
scroll to position [138, 0]
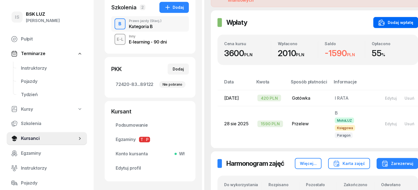
click at [389, 19] on div "Dodaj wpłatę" at bounding box center [396, 22] width 35 height 7
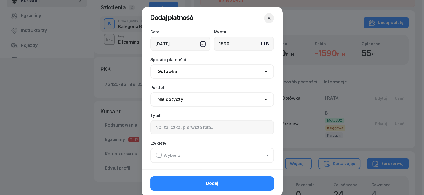
type input "1590"
click at [163, 69] on select "Gotówka Karta Przelew Płatności online BLIK" at bounding box center [211, 71] width 123 height 14
select select "transfer"
click at [150, 64] on select "Gotówka Karta Przelew Płatności online BLIK" at bounding box center [211, 71] width 123 height 14
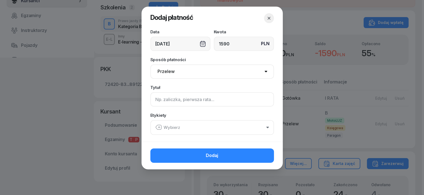
click at [158, 99] on input at bounding box center [211, 99] width 123 height 14
type input "B"
click at [157, 126] on icon "button" at bounding box center [158, 127] width 7 height 7
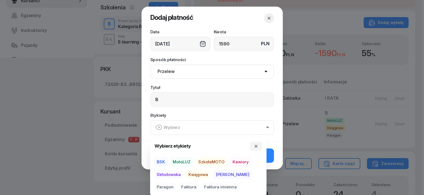
drag, startPoint x: 185, startPoint y: 160, endPoint x: 187, endPoint y: 168, distance: 8.9
click at [185, 168] on div "BSK MotoLUZ SzkołaMOTO Kawiory Skłodowska Księgowa Rafał Paragon Faktura Faktur…" at bounding box center [207, 174] width 107 height 34
drag, startPoint x: 193, startPoint y: 173, endPoint x: 232, endPoint y: 177, distance: 38.8
click at [209, 173] on span "Księgowa" at bounding box center [198, 174] width 24 height 9
click at [176, 182] on span "Paragon" at bounding box center [164, 186] width 21 height 9
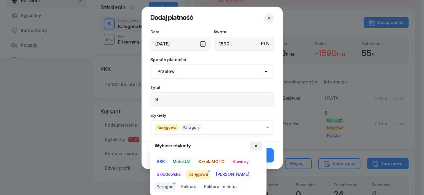
click at [257, 147] on icon "button" at bounding box center [256, 146] width 4 height 4
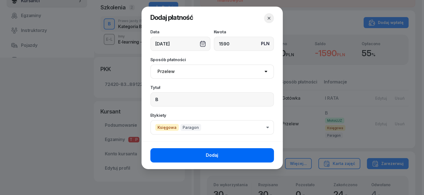
click at [262, 153] on button "Dodaj" at bounding box center [211, 155] width 123 height 14
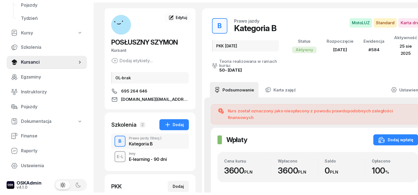
scroll to position [0, 0]
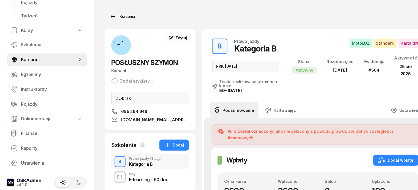
click at [118, 18] on div "Kursanci" at bounding box center [122, 16] width 25 height 7
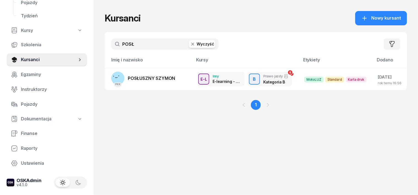
click at [190, 45] on icon "button" at bounding box center [193, 44] width 6 height 6
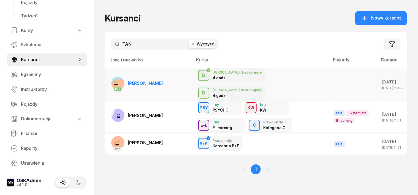
type input "TAŃ"
click at [109, 77] on rect at bounding box center [119, 86] width 20 height 20
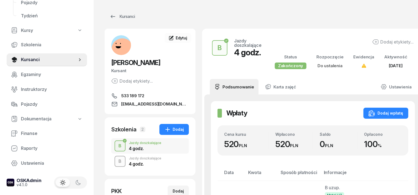
click at [117, 160] on div "B" at bounding box center [120, 161] width 7 height 9
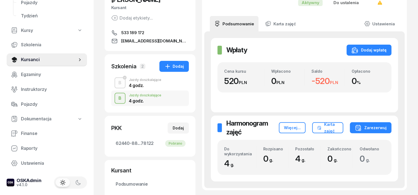
scroll to position [69, 0]
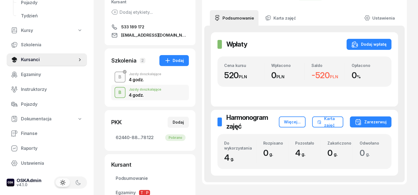
click at [117, 75] on div "B" at bounding box center [120, 76] width 7 height 9
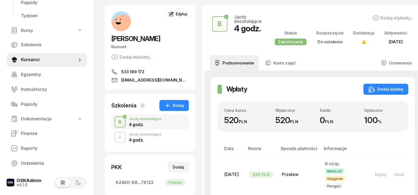
scroll to position [34, 0]
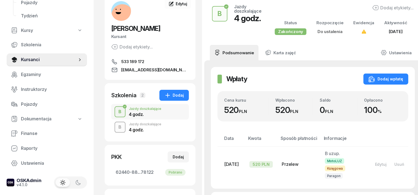
click at [117, 128] on div "B" at bounding box center [120, 127] width 7 height 9
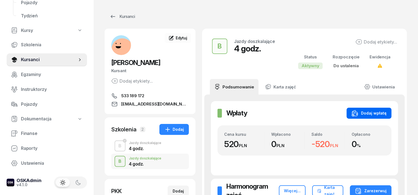
click at [384, 111] on div "Dodaj wpłatę" at bounding box center [369, 113] width 35 height 7
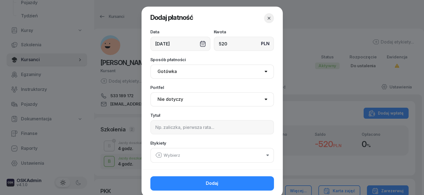
type input "520"
click at [166, 70] on select "Gotówka Karta Przelew Płatności online BLIK" at bounding box center [211, 71] width 123 height 14
select select "transfer"
click at [150, 64] on select "Gotówka Karta Przelew Płatności online BLIK" at bounding box center [211, 71] width 123 height 14
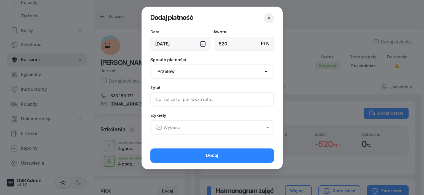
click at [160, 102] on input at bounding box center [211, 99] width 123 height 14
type input "B"
click at [160, 127] on icon "button" at bounding box center [159, 127] width 2 height 0
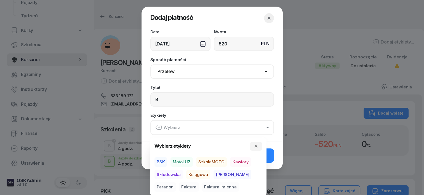
drag, startPoint x: 189, startPoint y: 160, endPoint x: 198, endPoint y: 172, distance: 14.9
click at [189, 160] on span "MotoLUZ" at bounding box center [181, 161] width 22 height 9
drag, startPoint x: 198, startPoint y: 173, endPoint x: 233, endPoint y: 176, distance: 34.3
click at [203, 174] on span "Księgowa" at bounding box center [198, 174] width 24 height 9
click at [176, 182] on span "Paragon" at bounding box center [164, 186] width 21 height 9
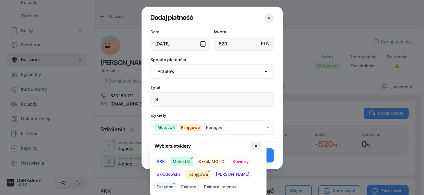
click at [256, 147] on icon "button" at bounding box center [256, 146] width 4 height 4
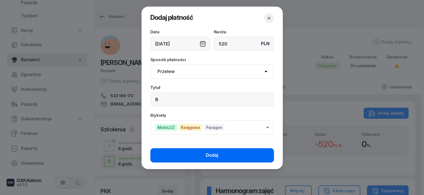
click at [265, 150] on button "Dodaj" at bounding box center [211, 155] width 123 height 14
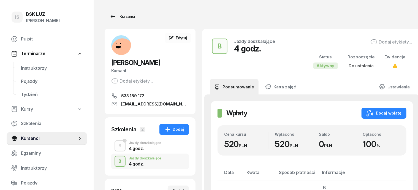
click at [115, 17] on div "Kursanci" at bounding box center [122, 16] width 25 height 7
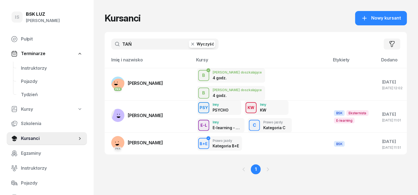
click at [190, 45] on icon "button" at bounding box center [193, 44] width 6 height 6
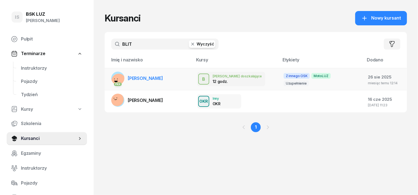
type input "BLIT"
click at [109, 77] on rect at bounding box center [119, 81] width 20 height 20
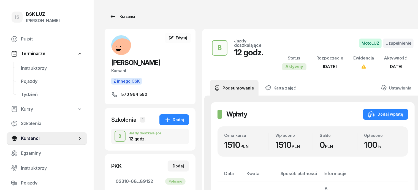
click at [118, 18] on div "Kursanci" at bounding box center [122, 16] width 25 height 7
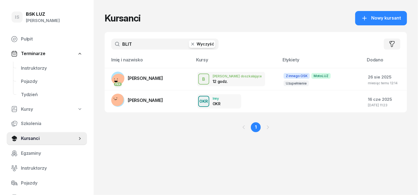
click at [190, 43] on icon "button" at bounding box center [193, 44] width 6 height 6
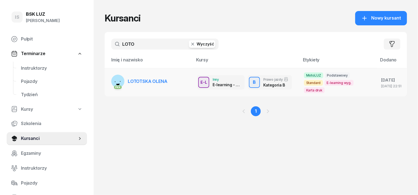
type input "LOTO"
click at [109, 78] on rect at bounding box center [118, 82] width 22 height 22
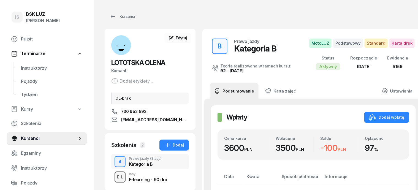
click at [115, 179] on div "E-L" at bounding box center [120, 177] width 11 height 7
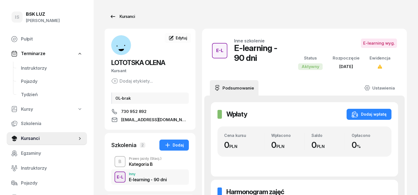
click at [118, 19] on div "Kursanci" at bounding box center [122, 16] width 25 height 7
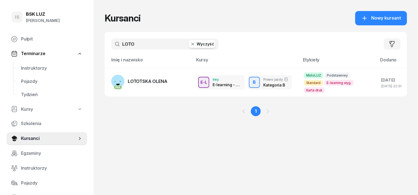
click at [190, 42] on icon "button" at bounding box center [193, 44] width 6 height 6
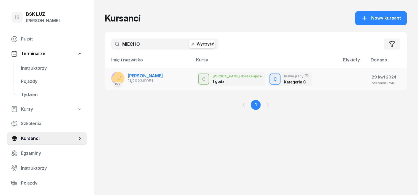
type input "MIECHO"
click at [111, 77] on rect at bounding box center [121, 78] width 20 height 20
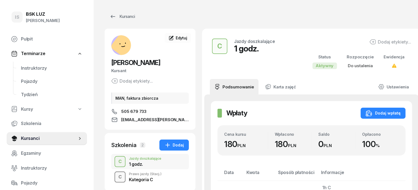
click at [115, 178] on div "button" at bounding box center [120, 177] width 10 height 10
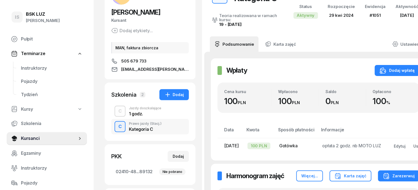
scroll to position [34, 0]
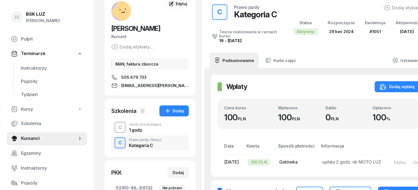
click at [116, 126] on div "C" at bounding box center [120, 127] width 8 height 9
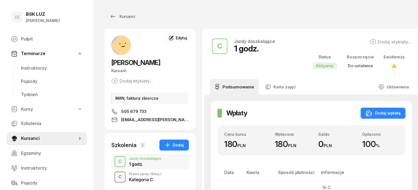
click at [116, 176] on div "C" at bounding box center [120, 177] width 8 height 9
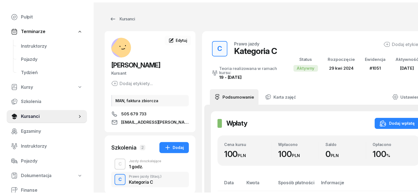
scroll to position [34, 0]
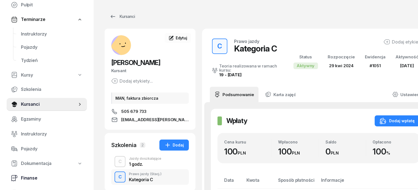
click at [31, 179] on span "Finanse" at bounding box center [52, 178] width 62 height 7
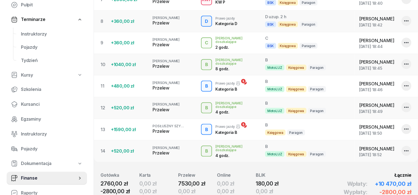
scroll to position [345, 0]
